Goal: Task Accomplishment & Management: Use online tool/utility

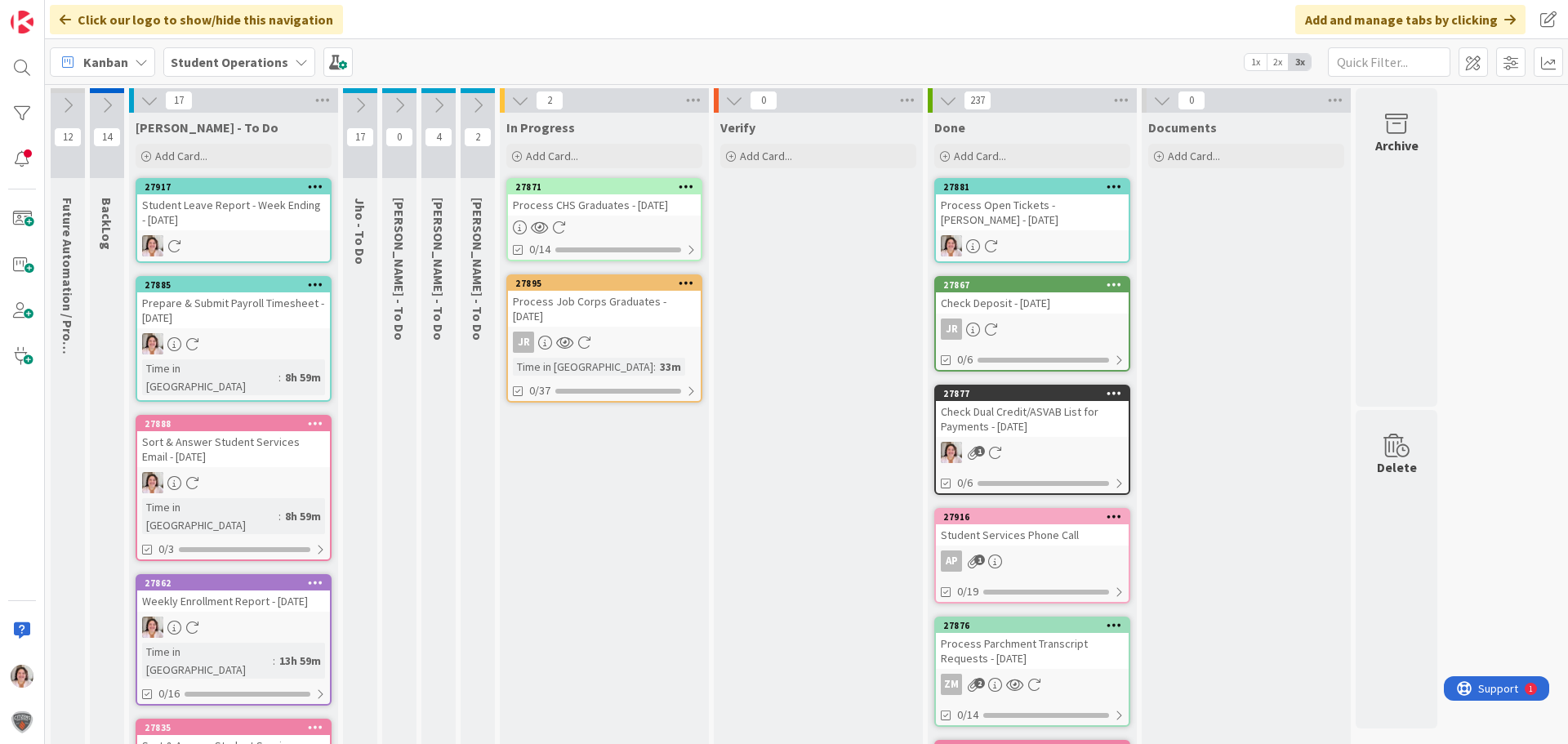
click at [604, 224] on div at bounding box center [604, 227] width 193 height 14
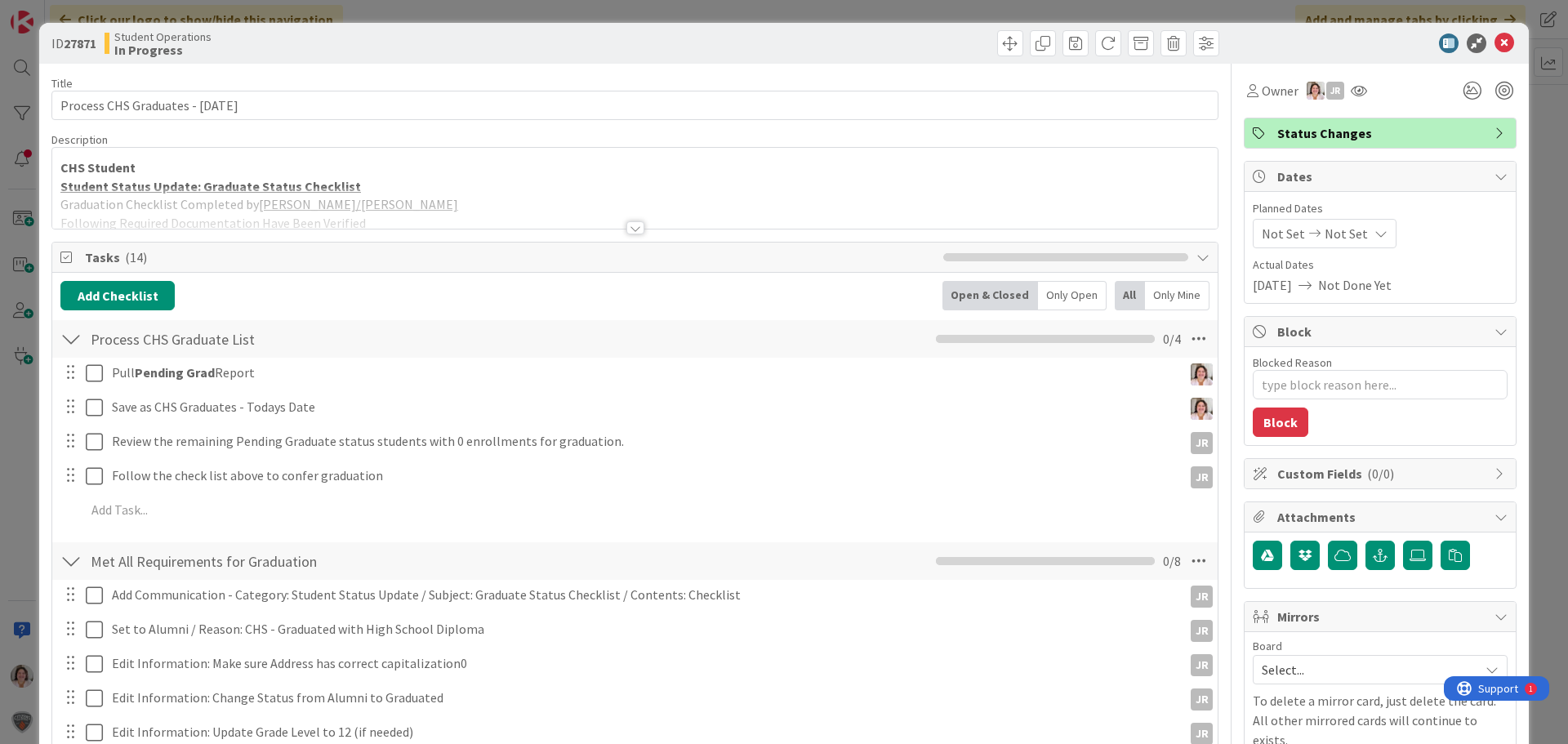
click at [626, 227] on div at bounding box center [635, 227] width 18 height 13
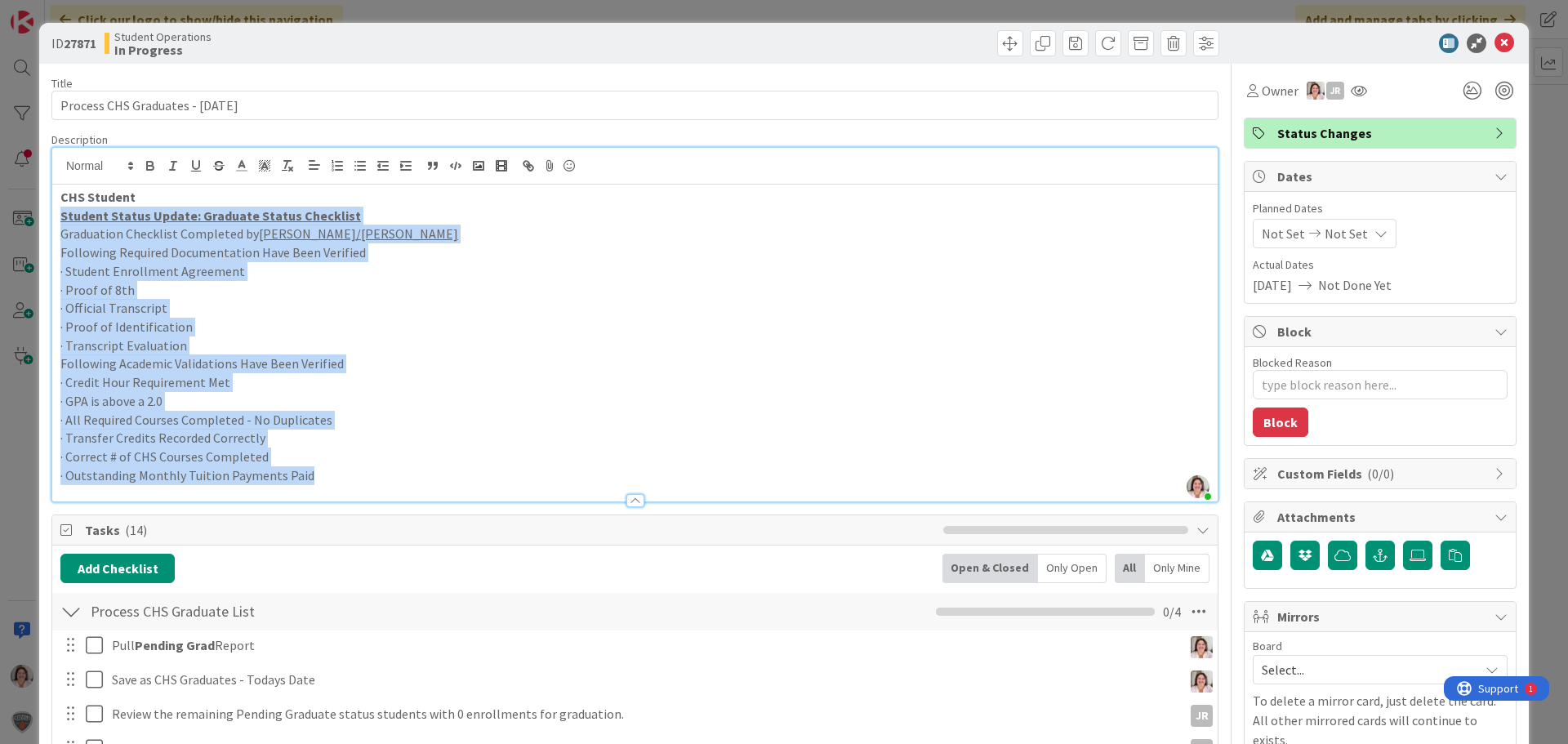
drag, startPoint x: 336, startPoint y: 476, endPoint x: 49, endPoint y: 213, distance: 389.3
copy div "Student Status Update: Graduate Status Checklist Graduation Checklist Completed…"
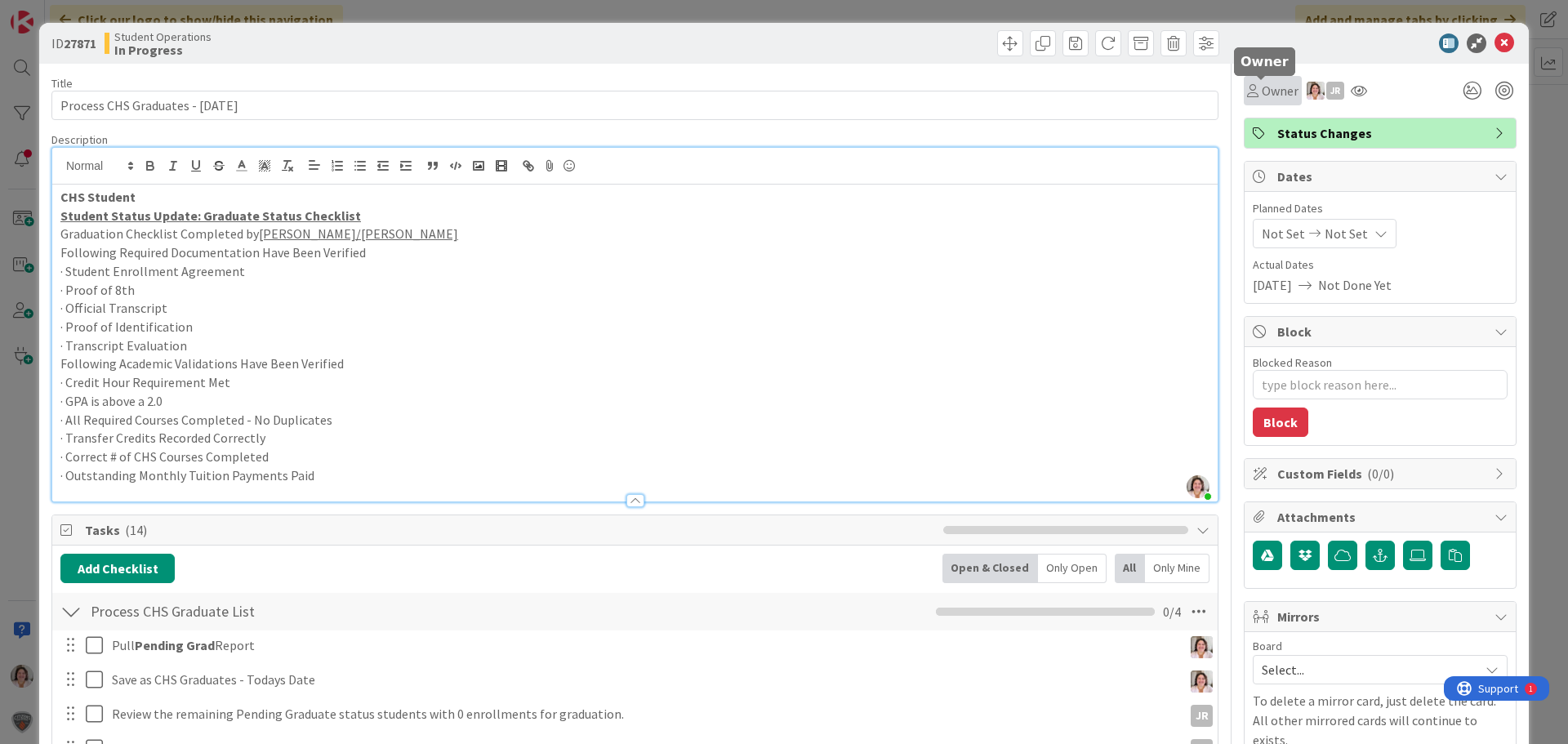
click at [1264, 98] on span "Owner" at bounding box center [1280, 90] width 37 height 20
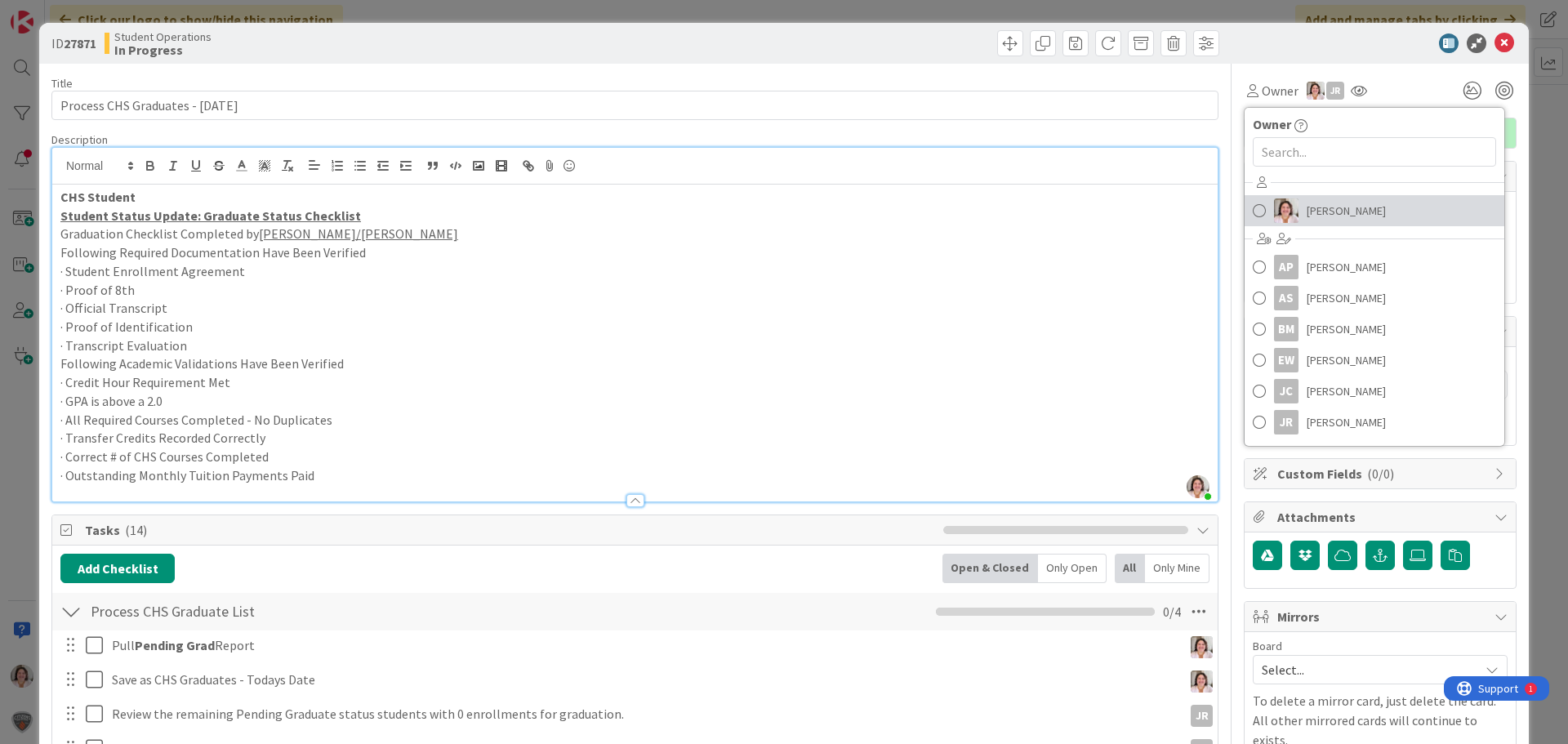
drag, startPoint x: 1308, startPoint y: 216, endPoint x: 1341, endPoint y: 203, distance: 35.5
click at [1309, 216] on span "[PERSON_NAME]" at bounding box center [1346, 210] width 79 height 25
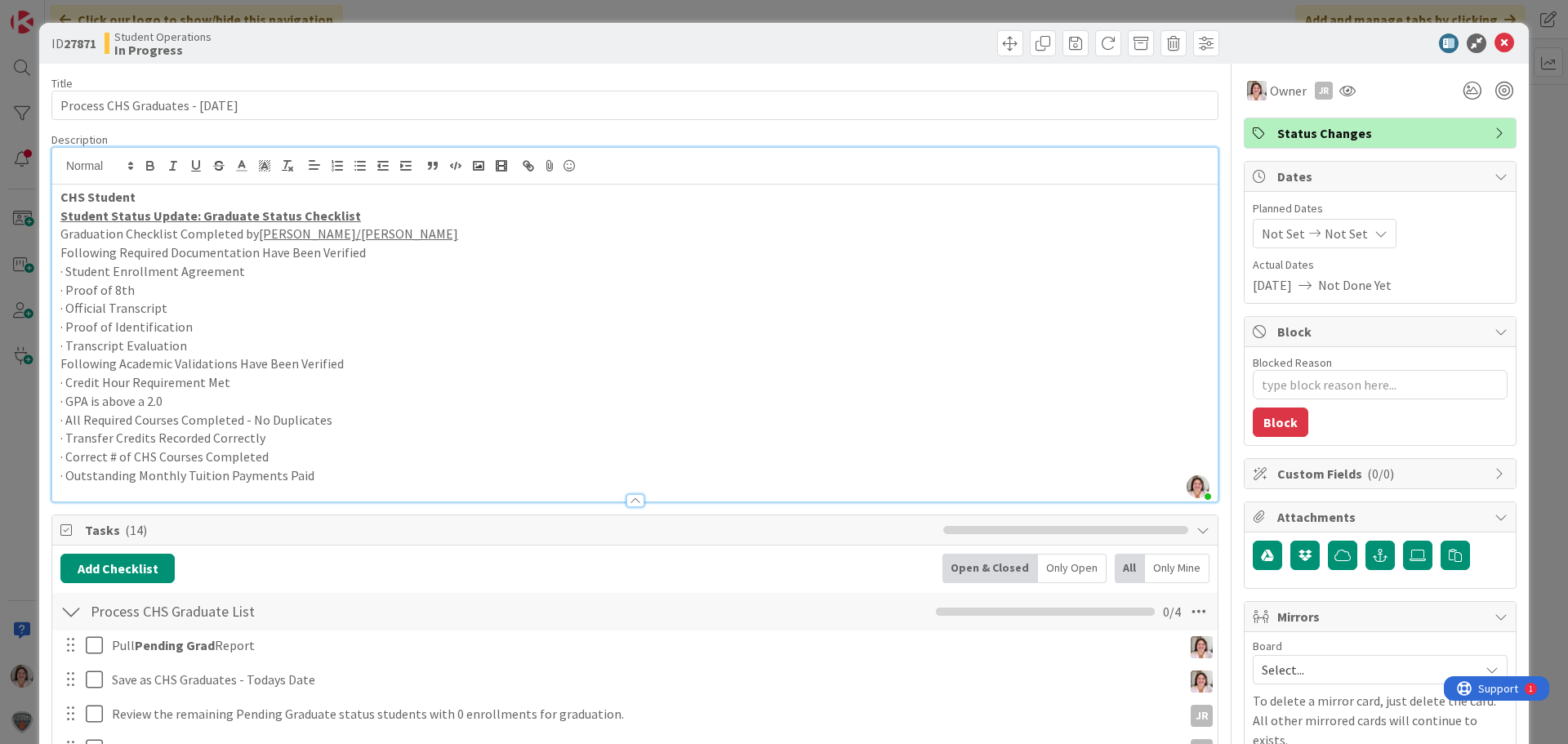
type textarea "x"
click at [1494, 43] on icon at bounding box center [1504, 43] width 20 height 20
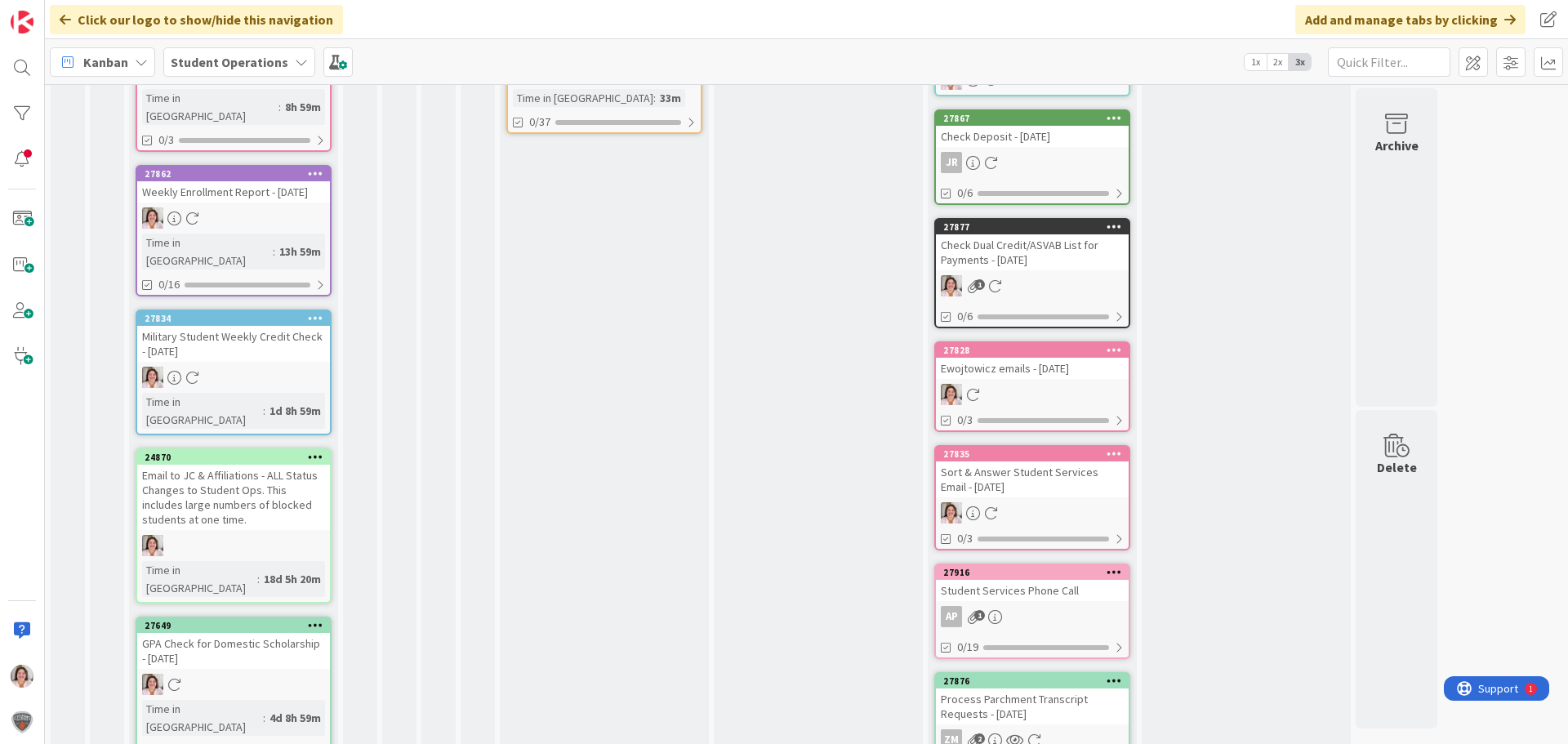
scroll to position [94, 0]
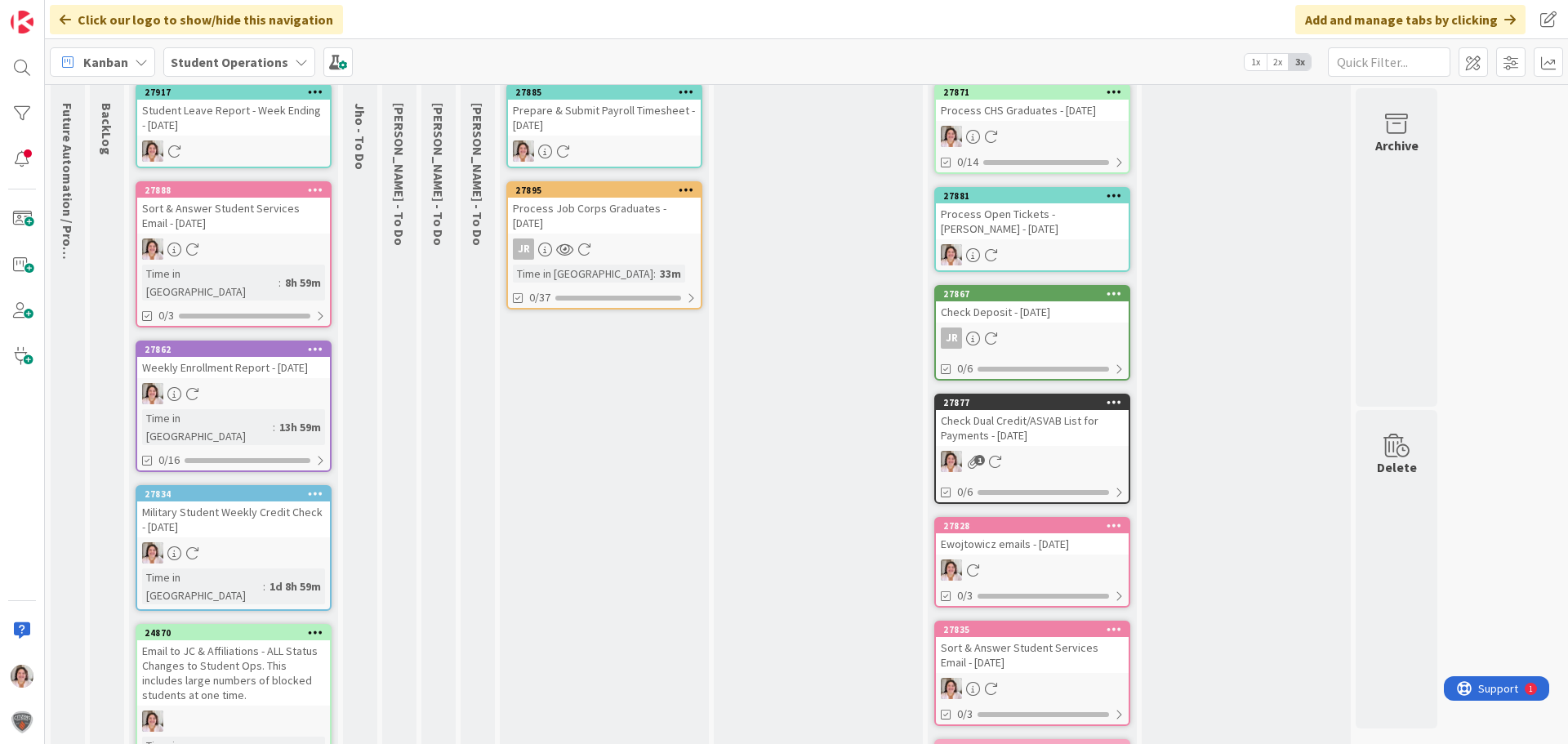
click at [307, 488] on div at bounding box center [315, 493] width 29 height 11
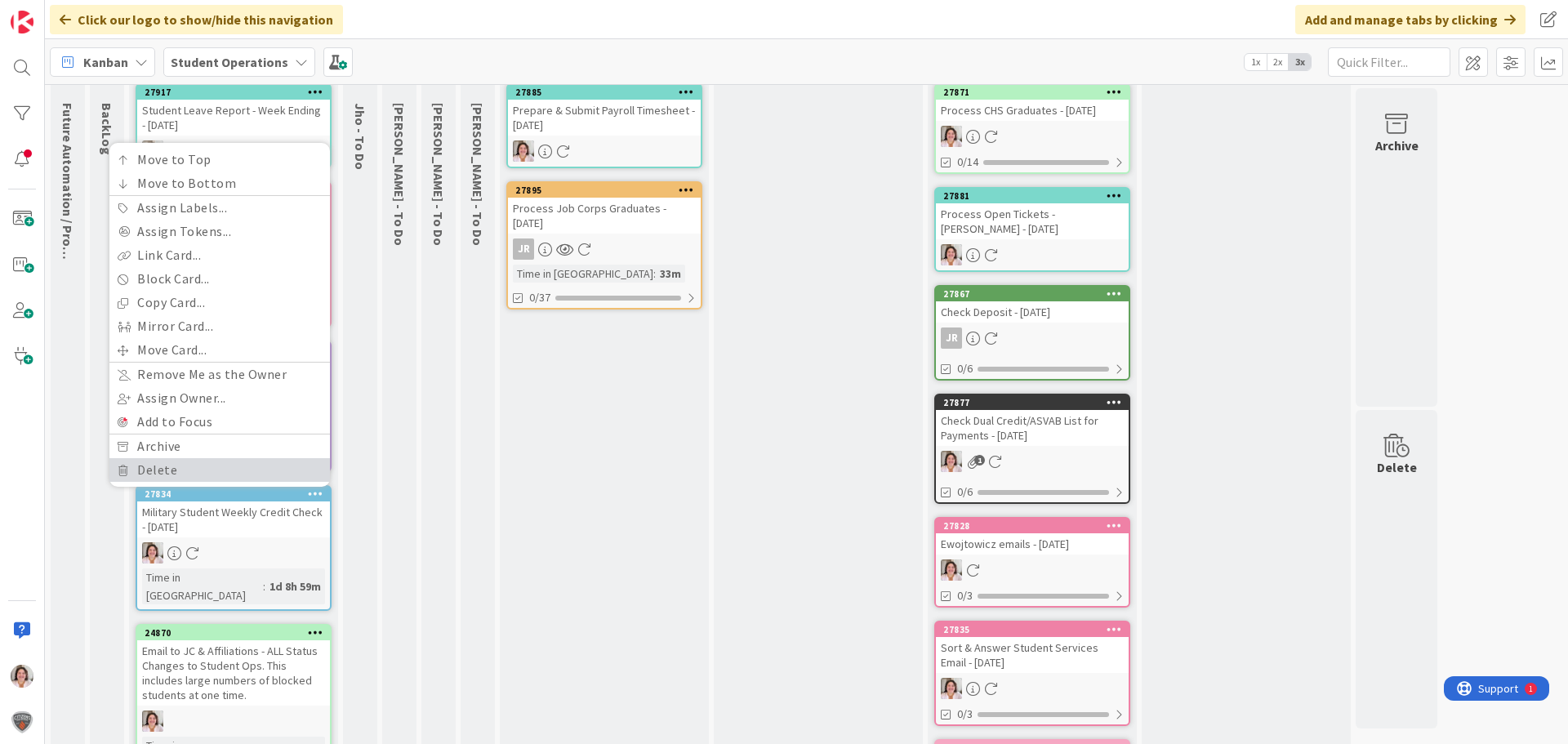
click at [189, 458] on link "Delete" at bounding box center [220, 470] width 220 height 24
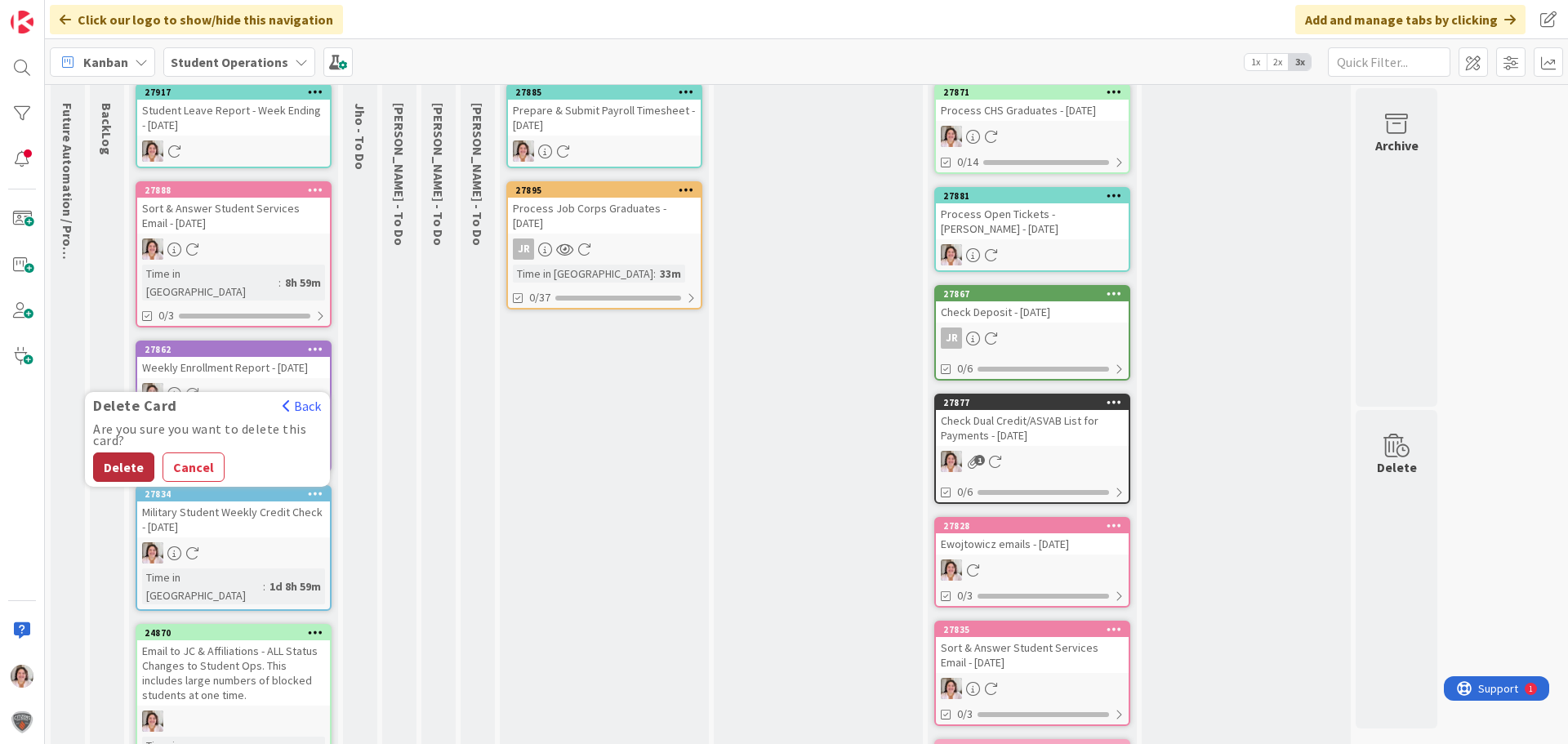
click at [119, 452] on button "Delete" at bounding box center [124, 467] width 61 height 29
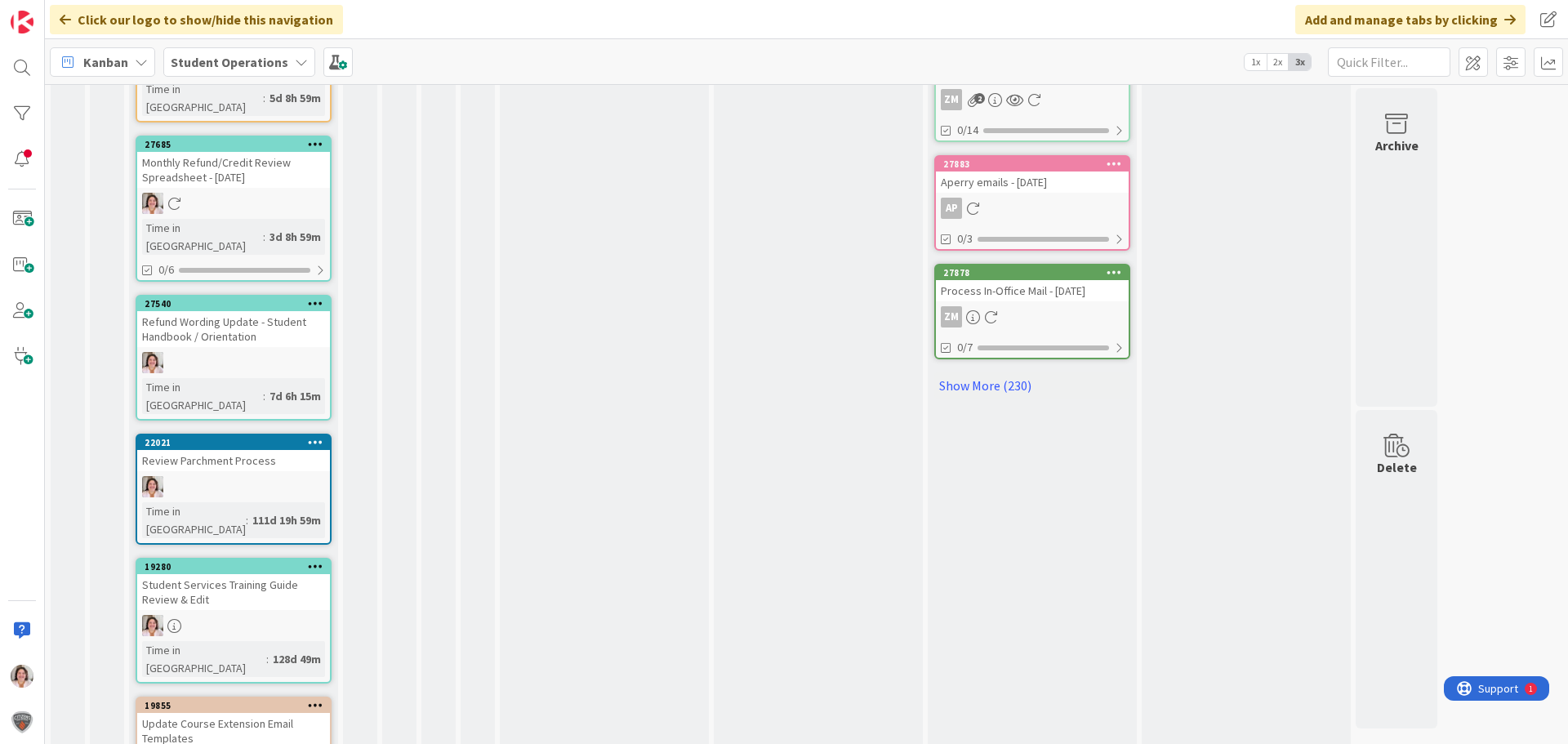
scroll to position [1117, 0]
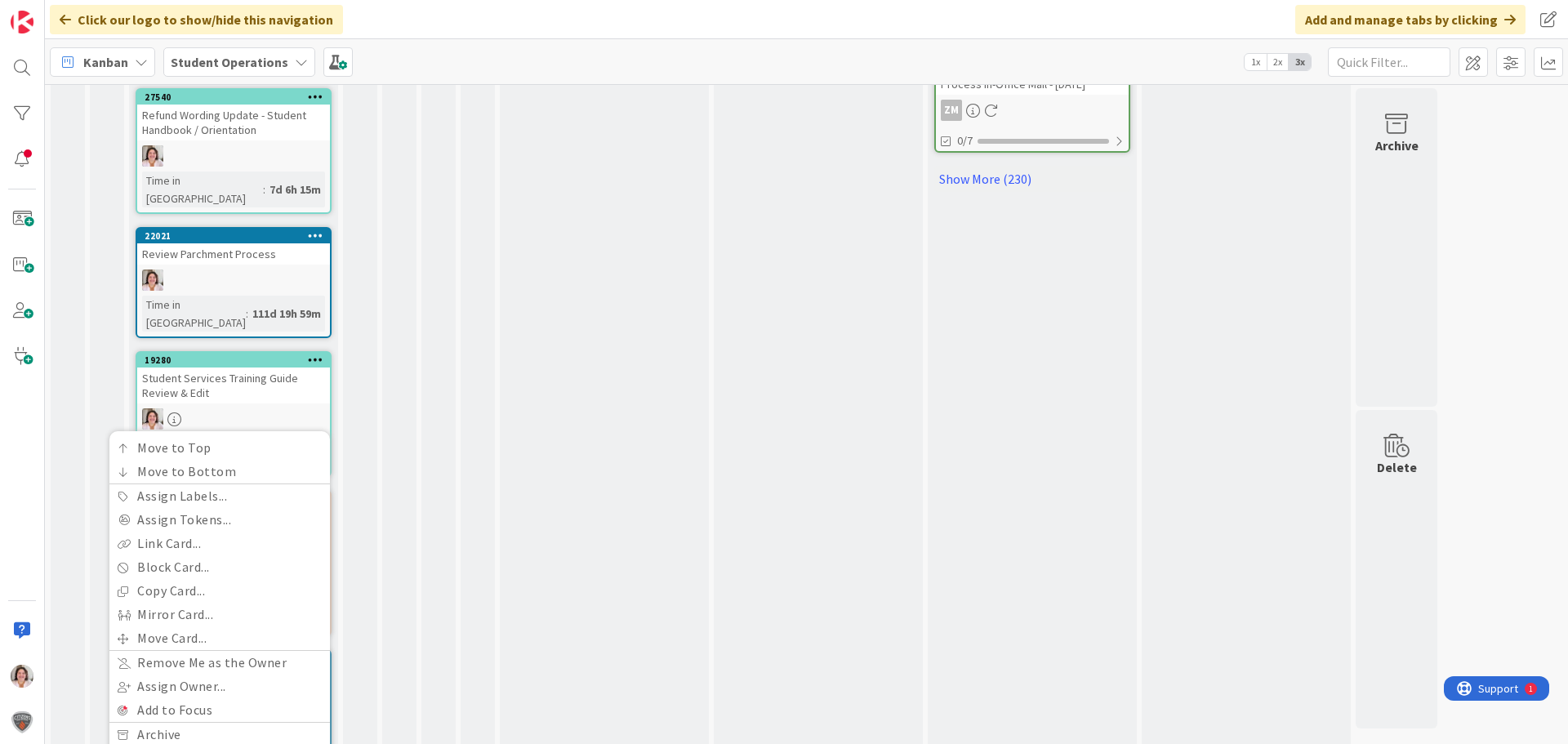
click at [148, 743] on link "Delete" at bounding box center [220, 759] width 220 height 24
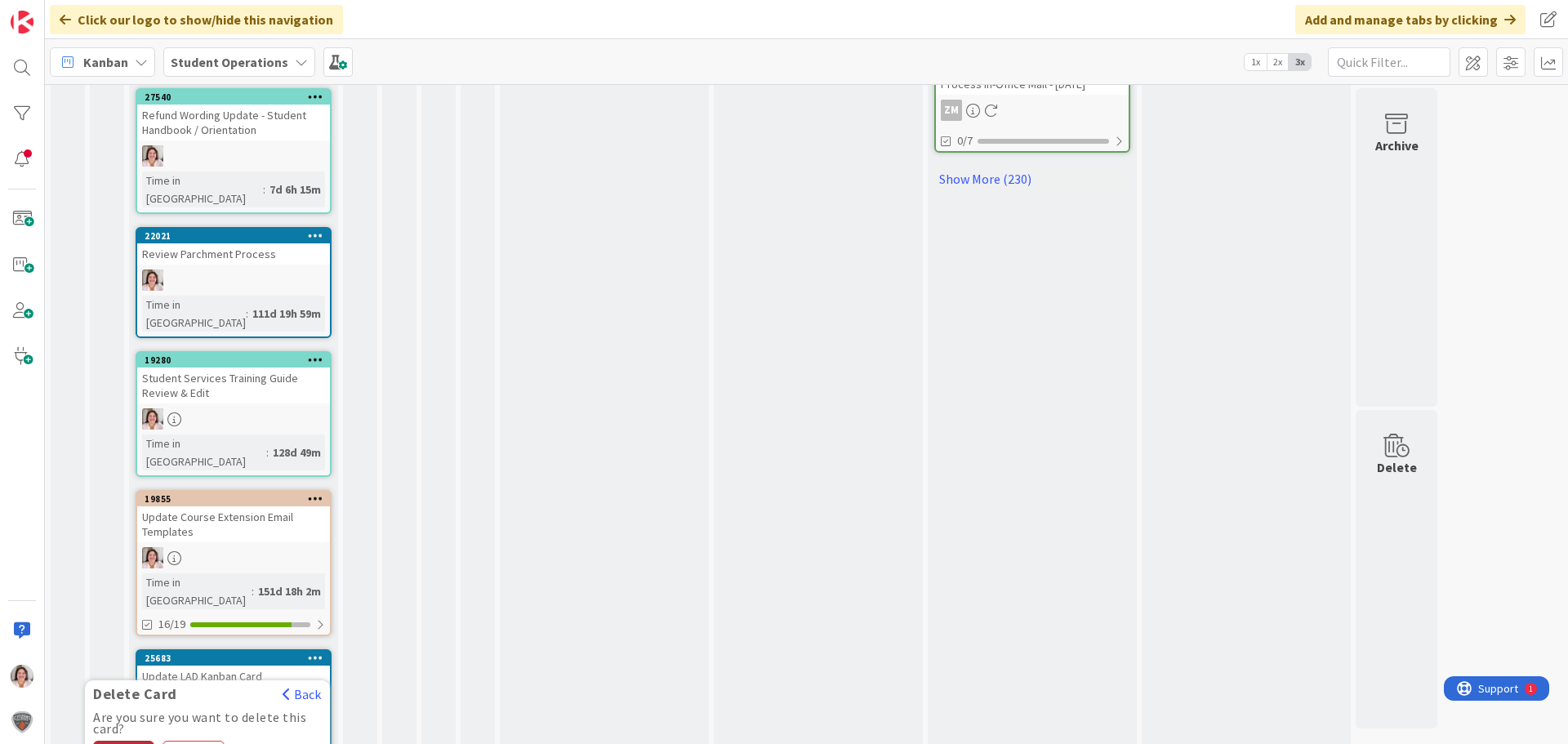
click at [124, 741] on button "Delete" at bounding box center [124, 755] width 61 height 29
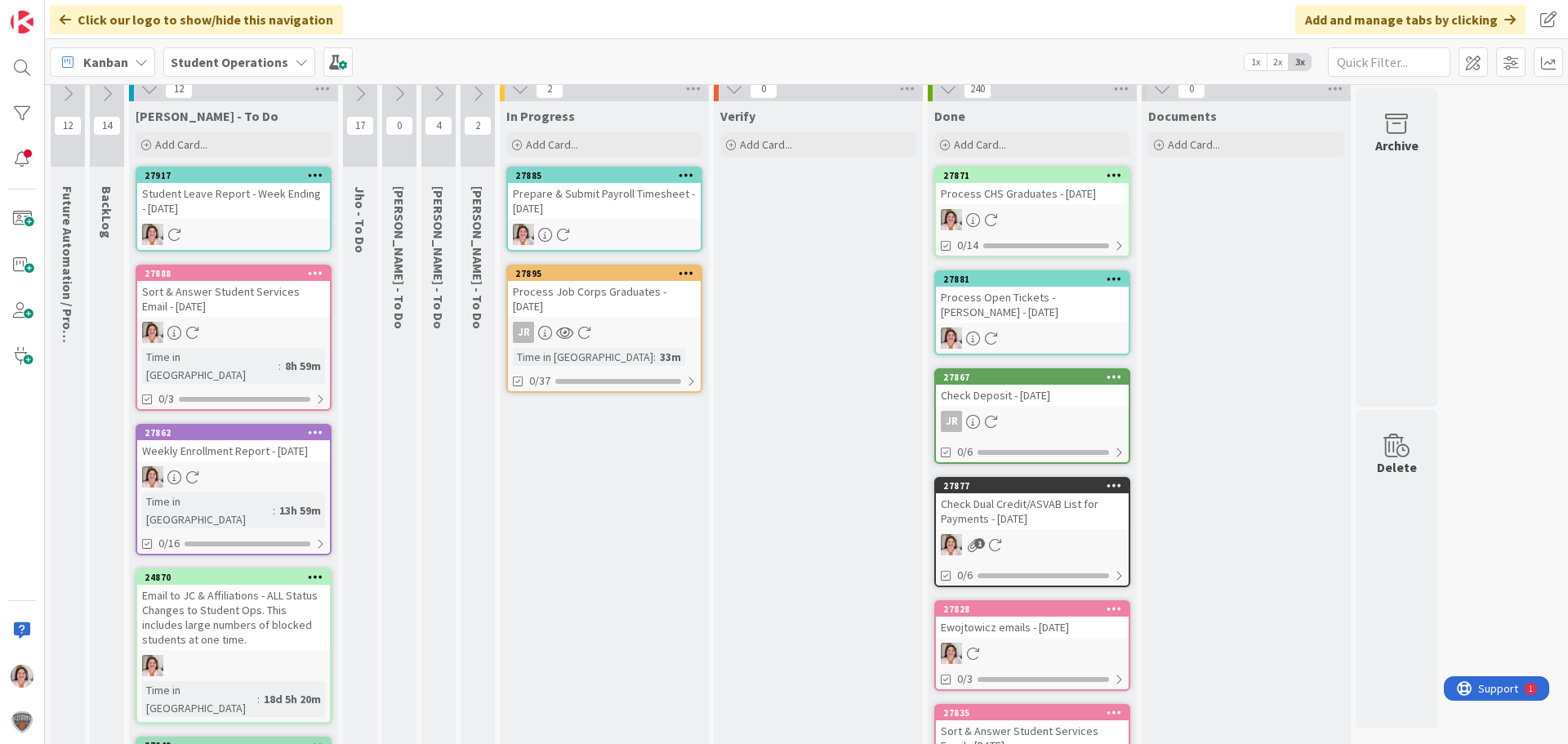
scroll to position [0, 0]
